Goal: Navigation & Orientation: Find specific page/section

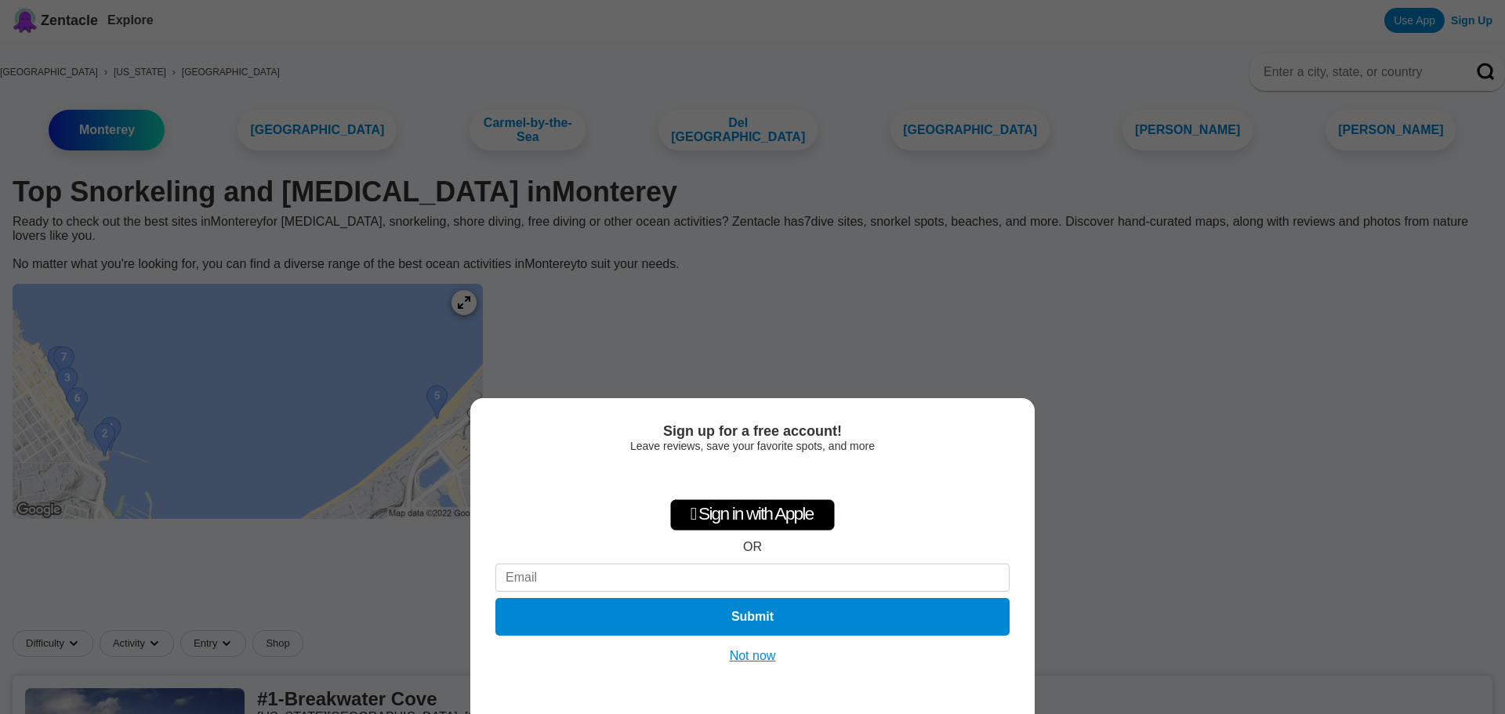
click at [748, 648] on button "Not now" at bounding box center [753, 656] width 56 height 16
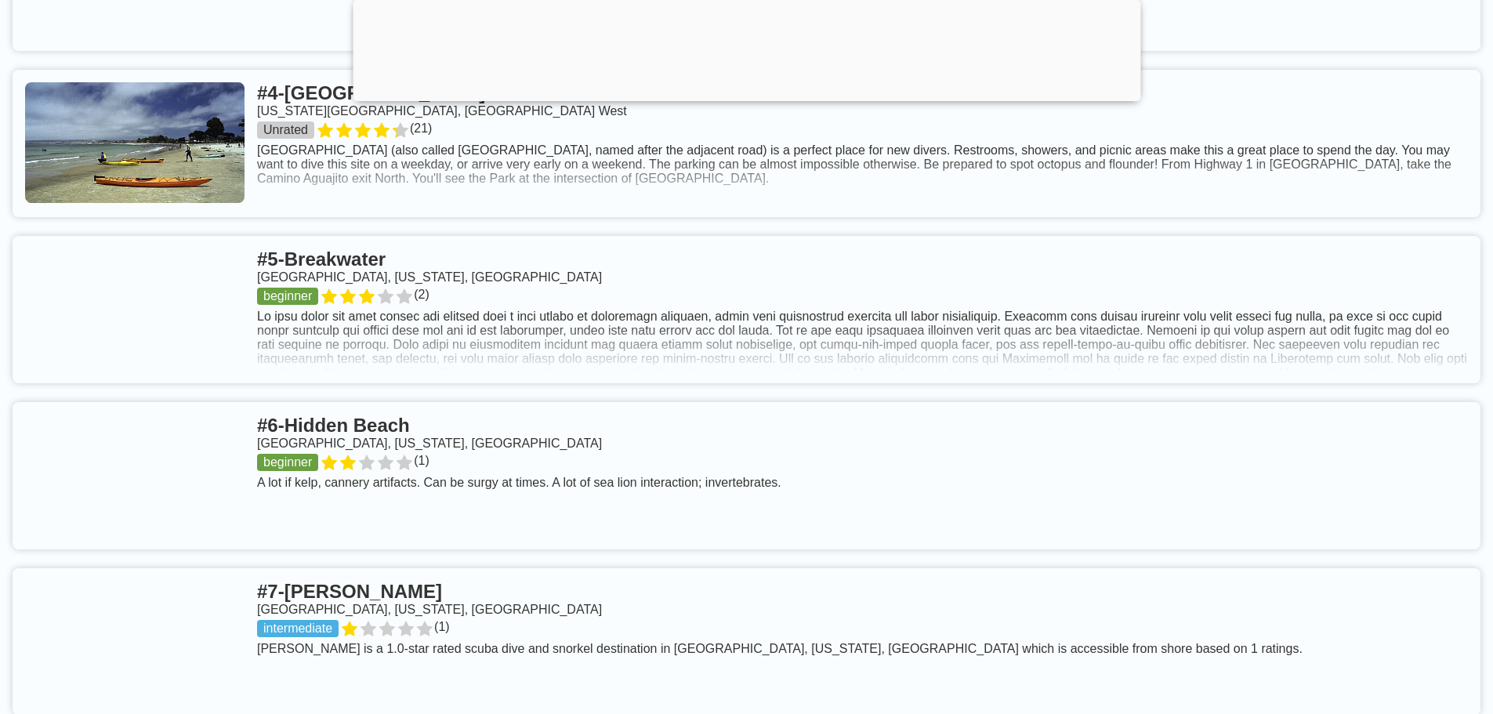
scroll to position [1410, 0]
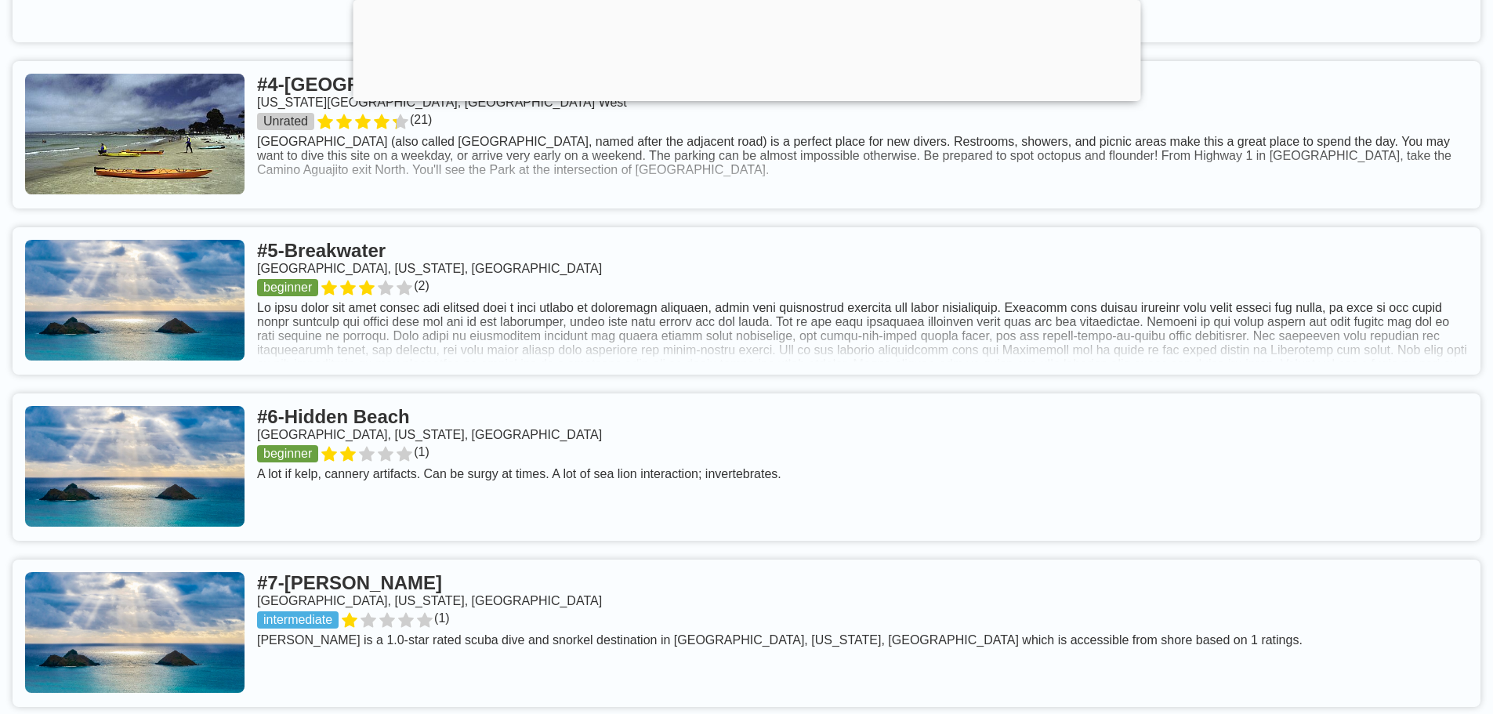
click at [383, 267] on link at bounding box center [747, 300] width 1468 height 147
